Goal: Task Accomplishment & Management: Manage account settings

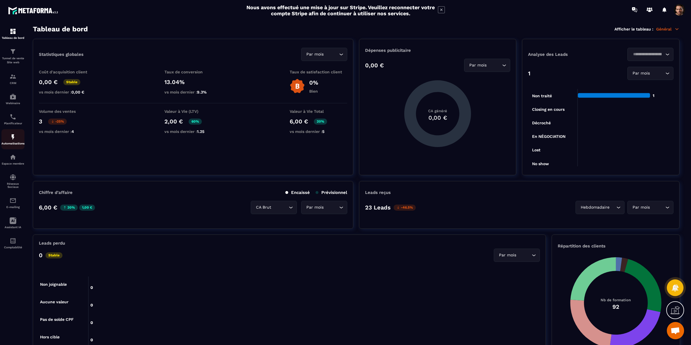
click at [14, 145] on p "Automatisations" at bounding box center [12, 143] width 23 height 3
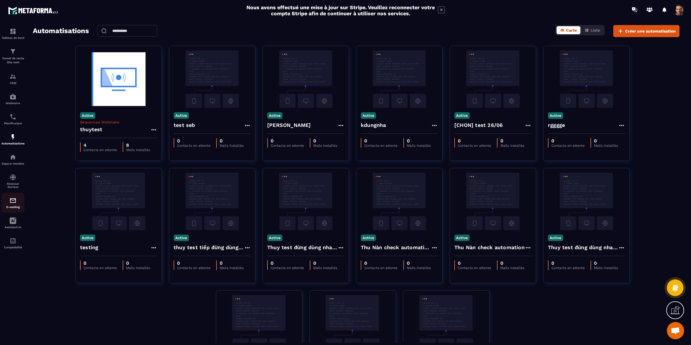
click at [13, 208] on p "E-mailing" at bounding box center [12, 207] width 23 height 3
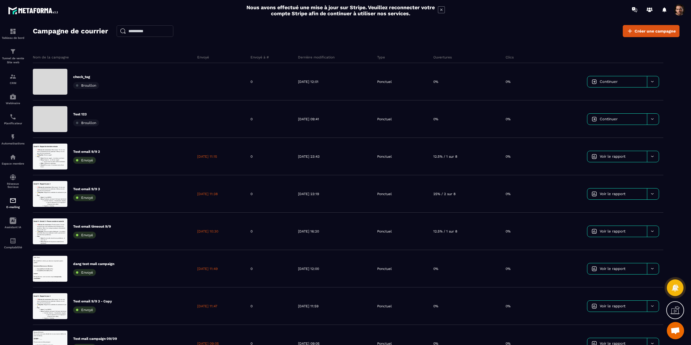
click at [678, 10] on span at bounding box center [680, 10] width 12 height 12
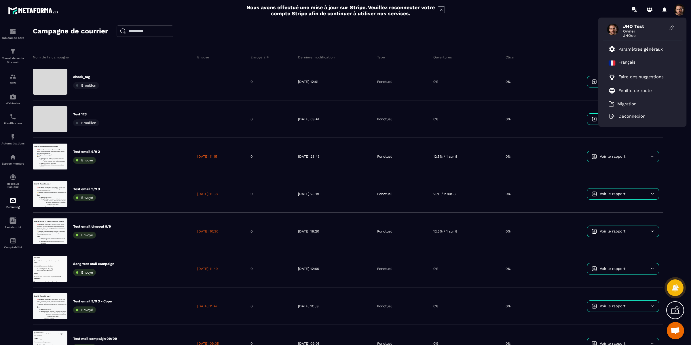
click at [472, 22] on section "Tableau de bord Tunnel de vente Site web CRM Webinaire Planificateur Automatisa…" at bounding box center [345, 190] width 691 height 342
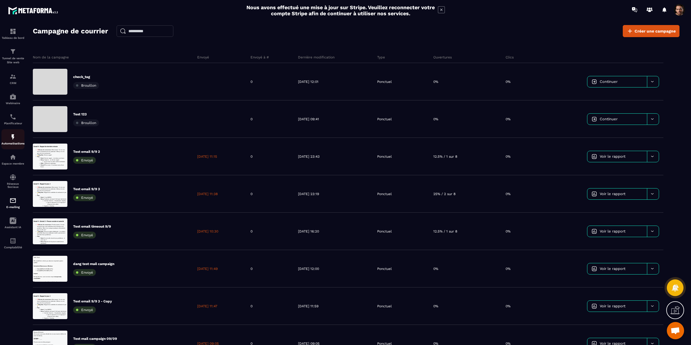
click at [11, 145] on p "Automatisations" at bounding box center [12, 143] width 23 height 3
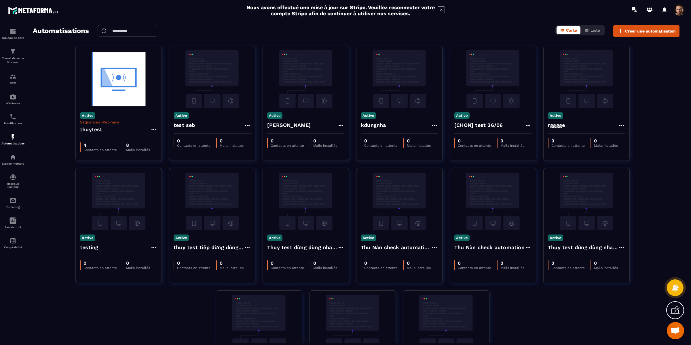
click at [353, 165] on div "Active Séquences Webinaire thuytest 4 Contacts en attente 8 Mails installés Act…" at bounding box center [356, 229] width 647 height 367
click at [656, 178] on div "Active Séquences Webinaire thuytest 4 Contacts en attente 8 Mails installés Act…" at bounding box center [356, 229] width 647 height 367
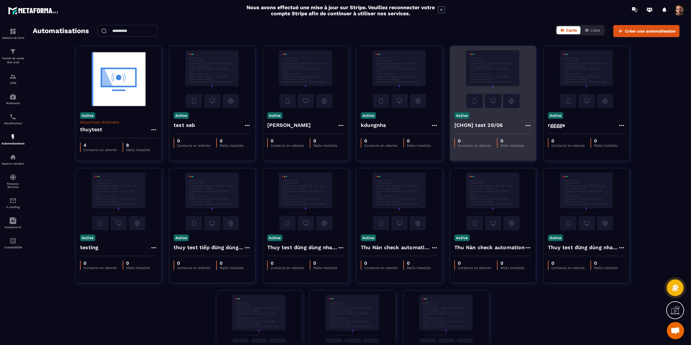
click at [480, 104] on img at bounding box center [492, 79] width 77 height 58
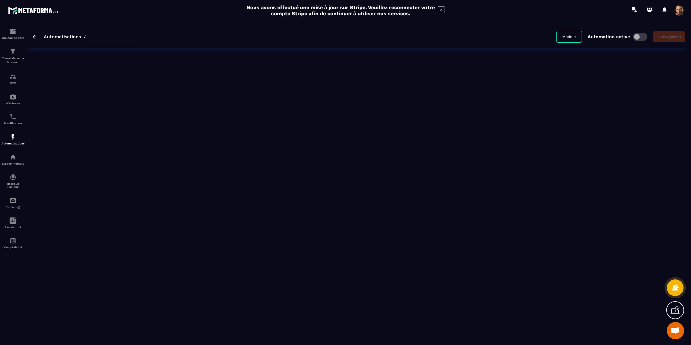
type input "**********"
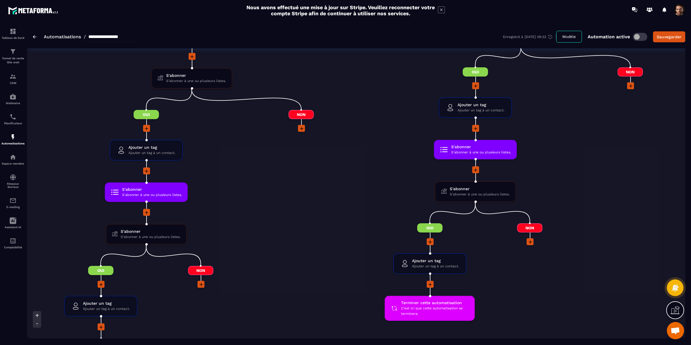
scroll to position [434, 0]
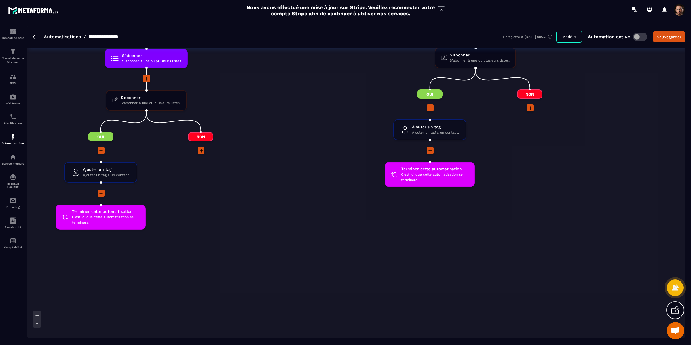
click at [678, 10] on span at bounding box center [680, 10] width 12 height 12
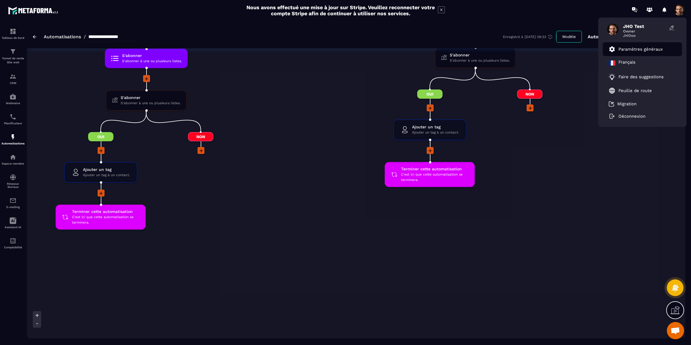
click at [647, 48] on p "Paramètres généraux" at bounding box center [641, 49] width 44 height 5
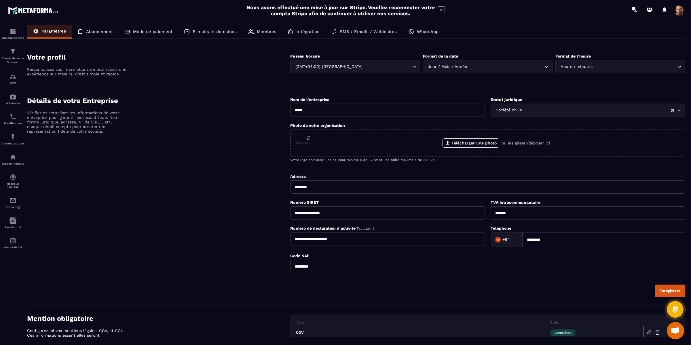
click at [363, 32] on p "SMS / Emails / Webinaires" at bounding box center [368, 31] width 57 height 5
